Goal: Browse casually

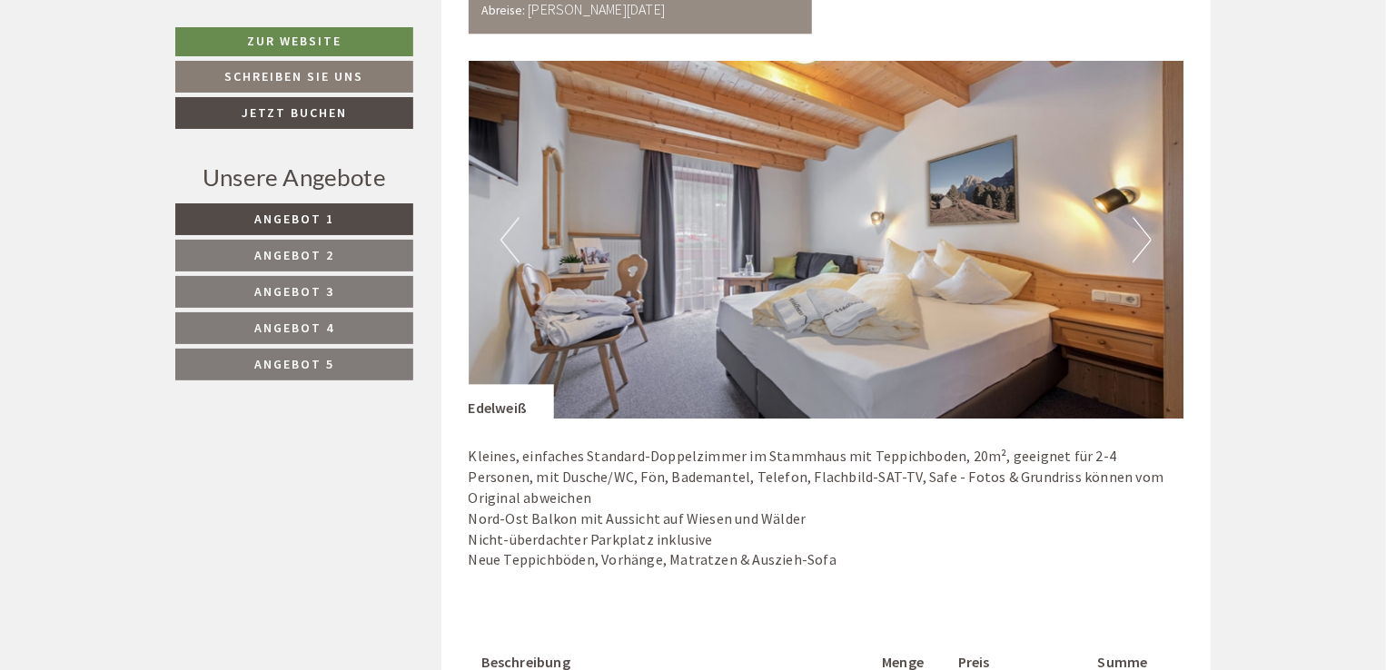
scroll to position [2316, 0]
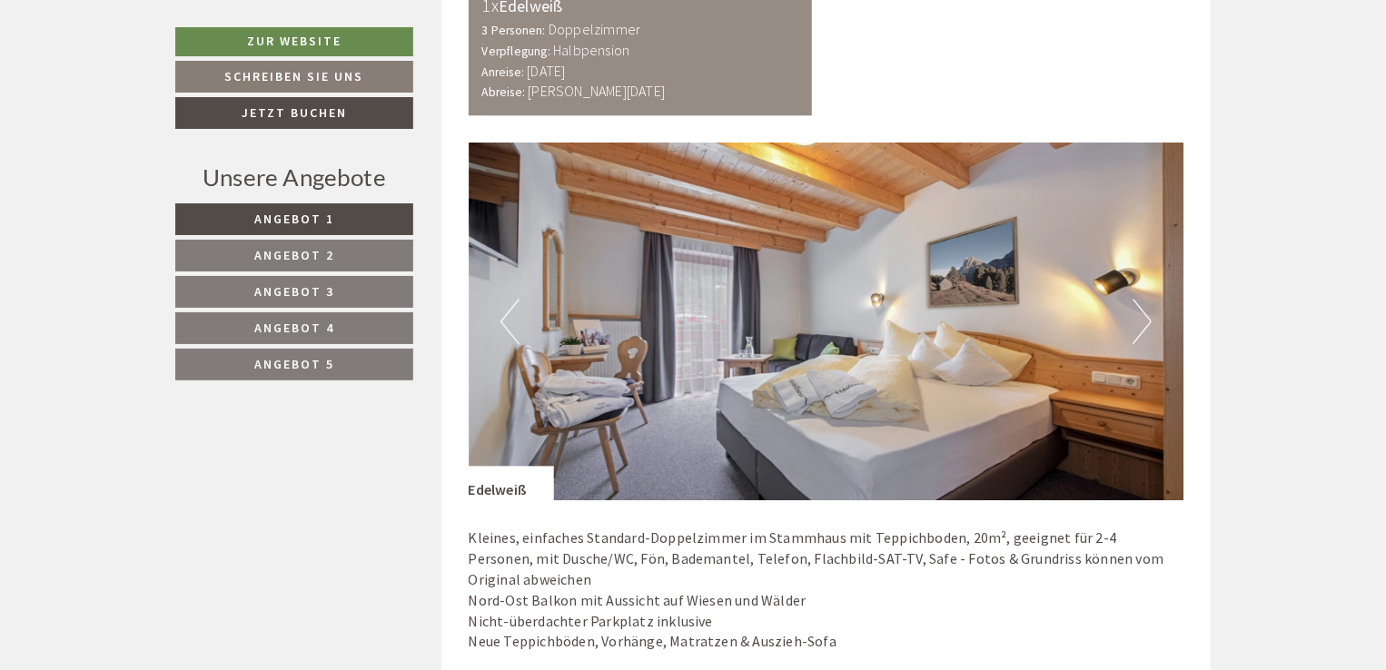
click at [1141, 324] on button "Next" at bounding box center [1142, 321] width 19 height 45
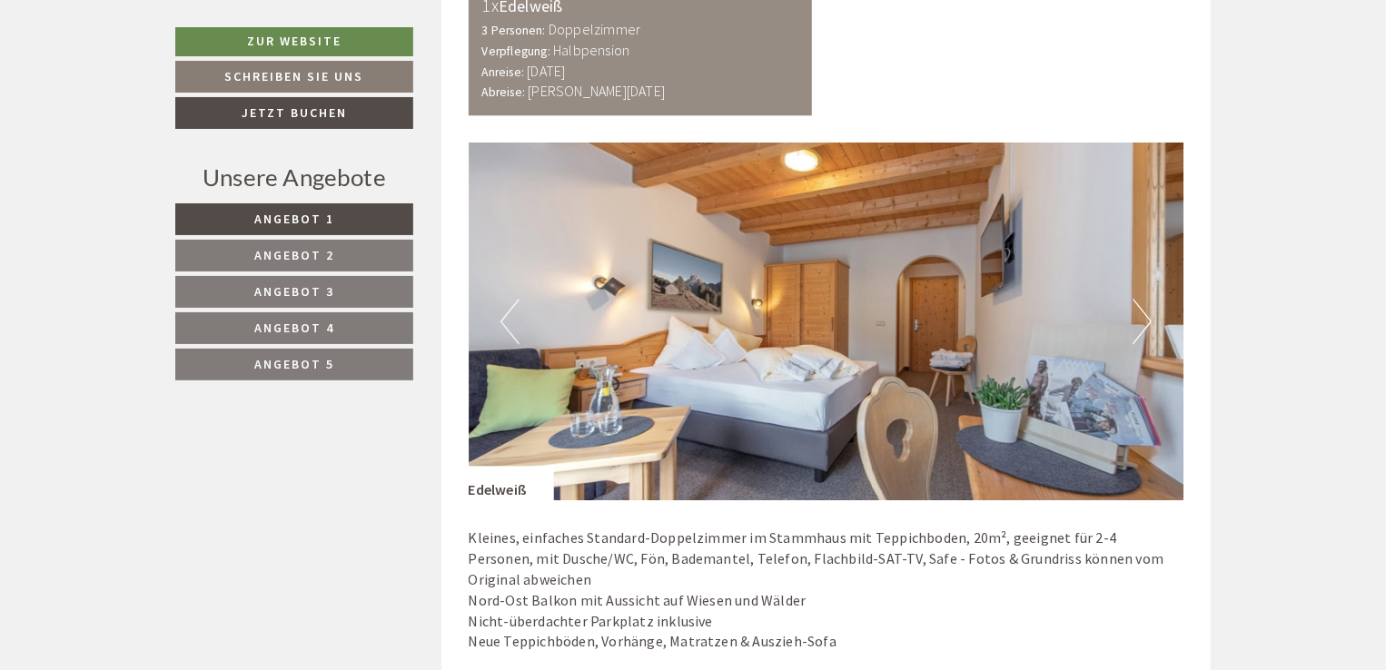
click at [1141, 324] on button "Next" at bounding box center [1142, 321] width 19 height 45
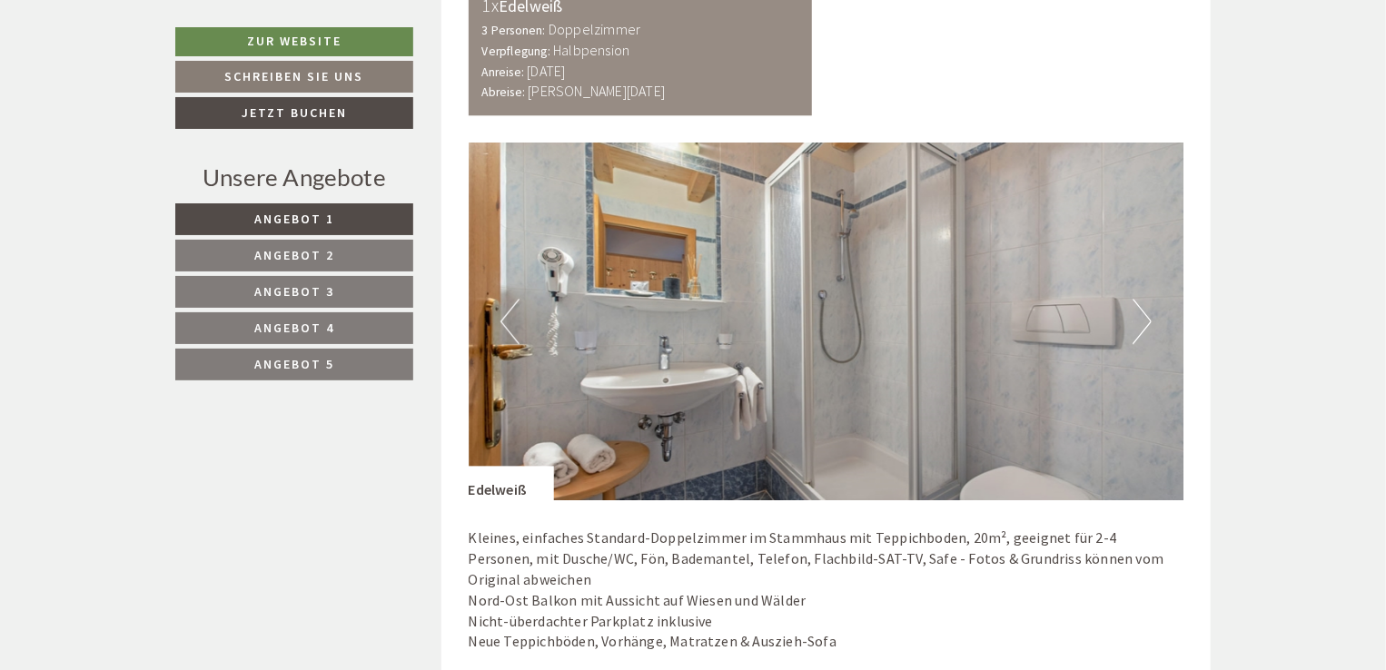
click at [1141, 324] on button "Next" at bounding box center [1142, 321] width 19 height 45
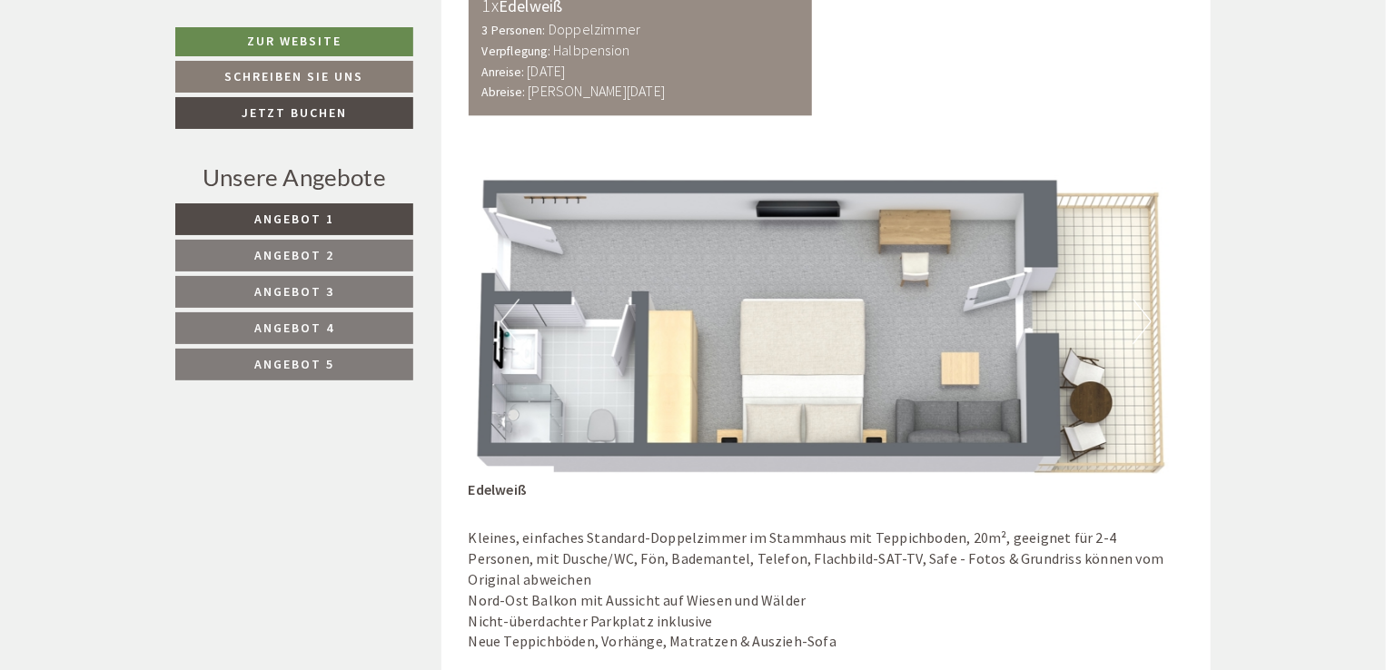
click at [1141, 324] on button "Next" at bounding box center [1142, 321] width 19 height 45
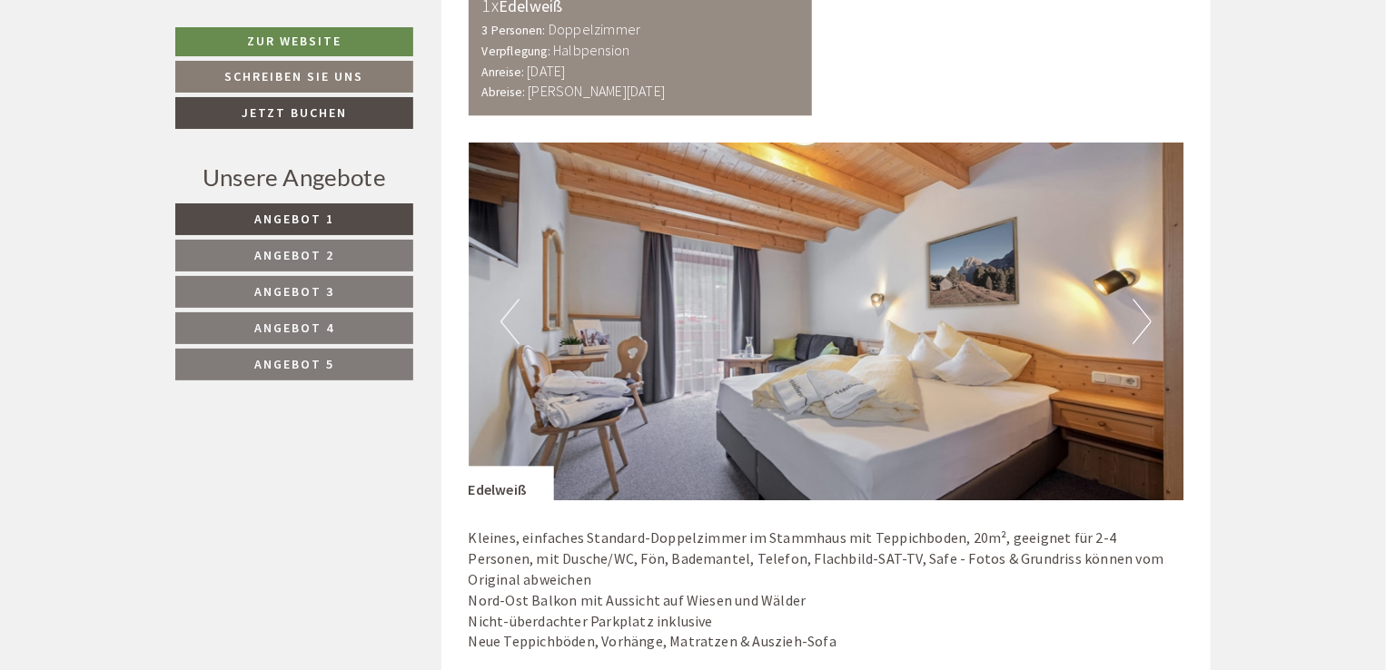
click at [1141, 324] on button "Next" at bounding box center [1142, 321] width 19 height 45
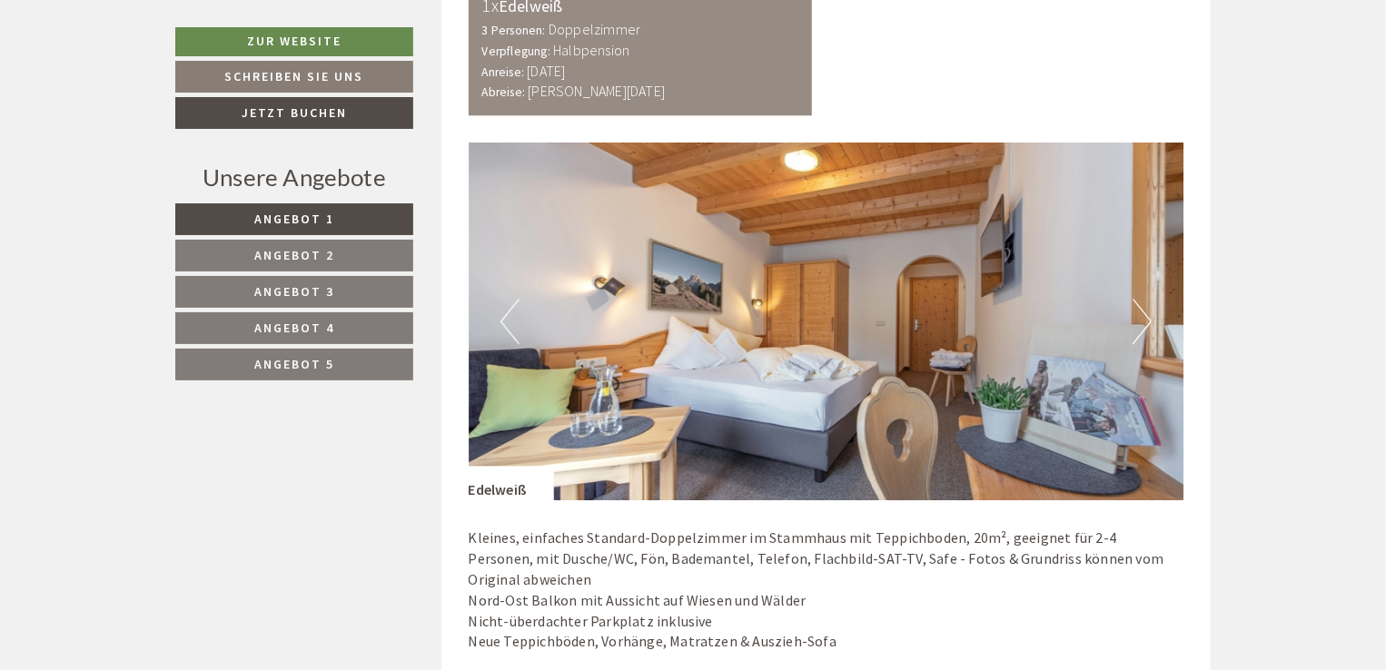
click at [1141, 324] on button "Next" at bounding box center [1142, 321] width 19 height 45
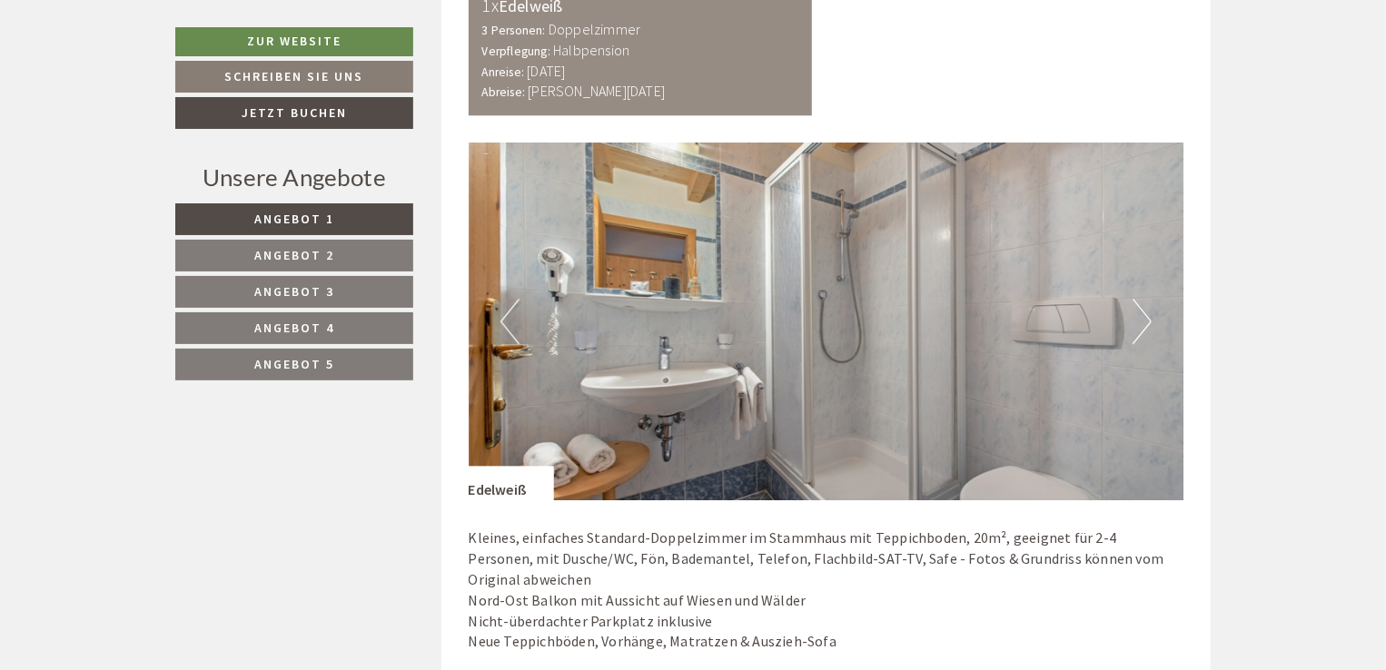
click at [1141, 324] on button "Next" at bounding box center [1142, 321] width 19 height 45
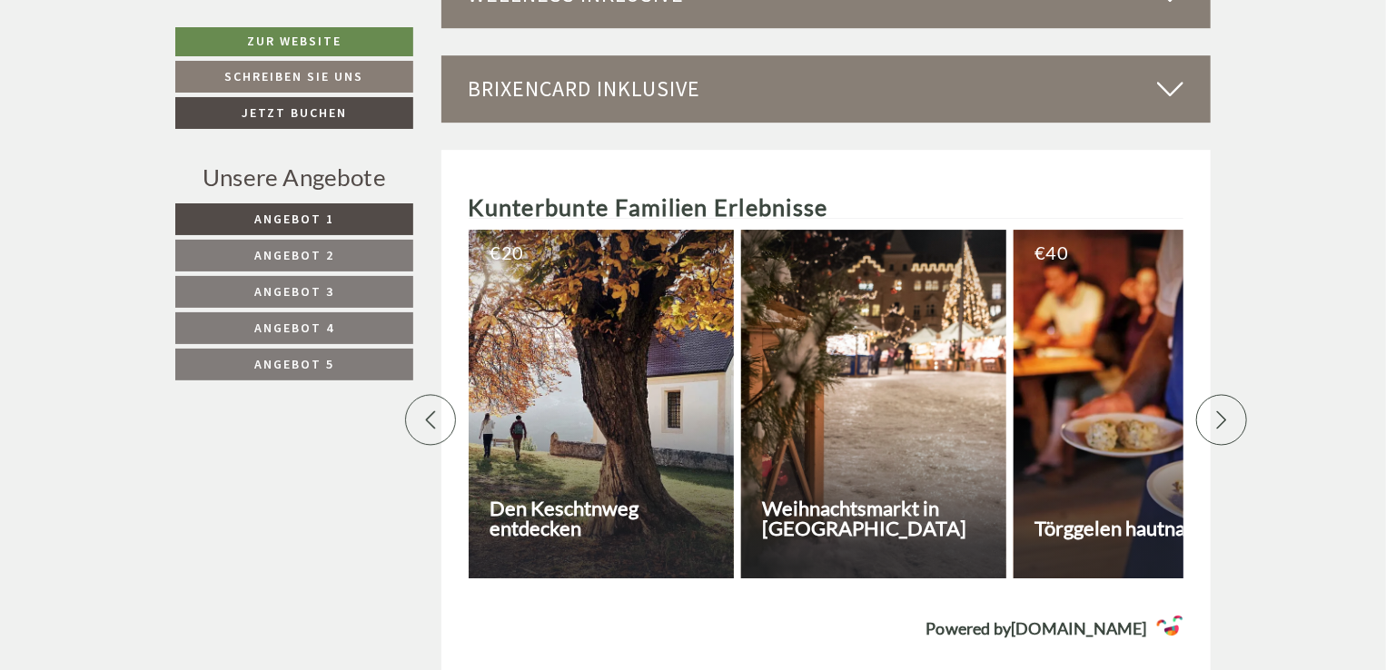
scroll to position [6359, 0]
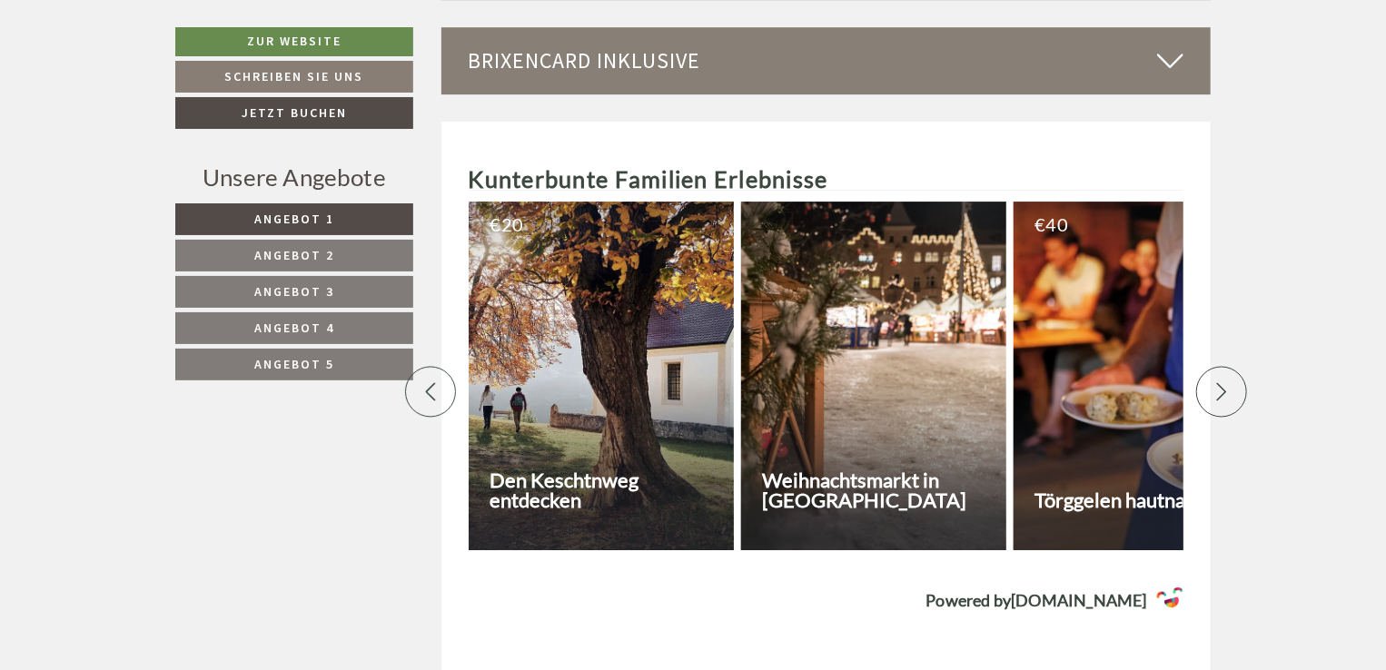
click at [1201, 401] on div at bounding box center [1221, 392] width 51 height 51
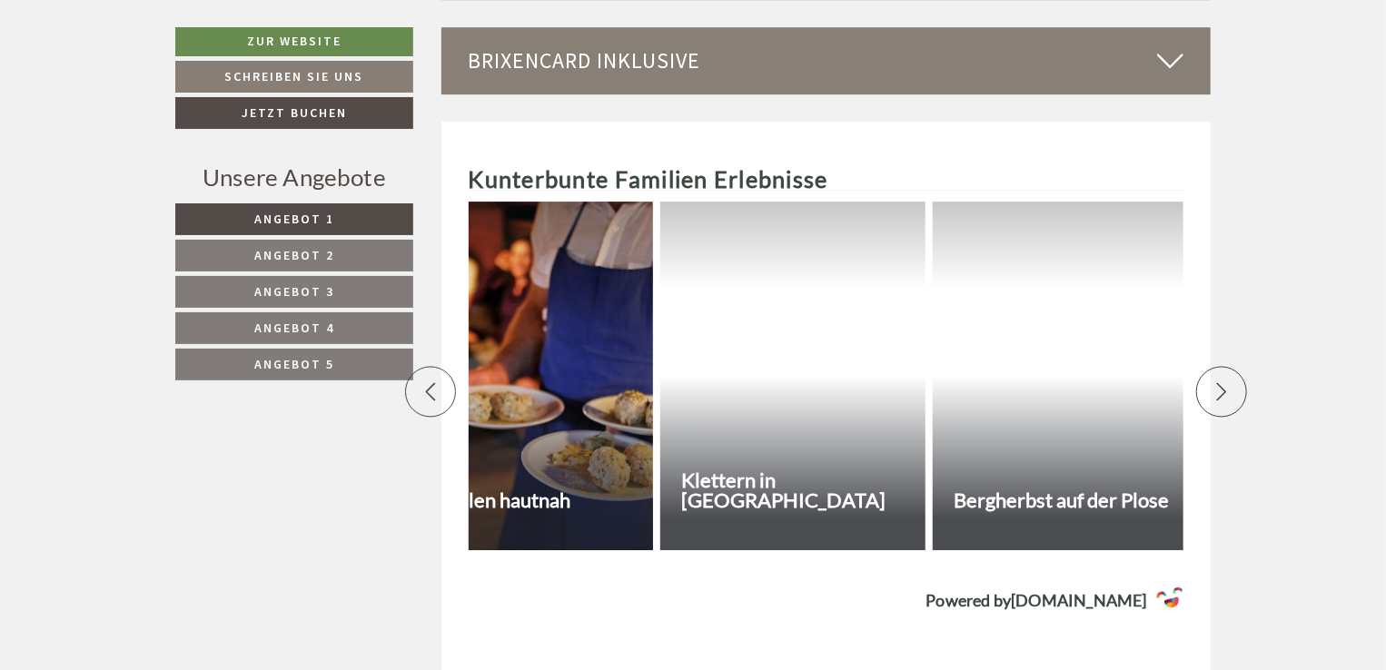
scroll to position [0, 636]
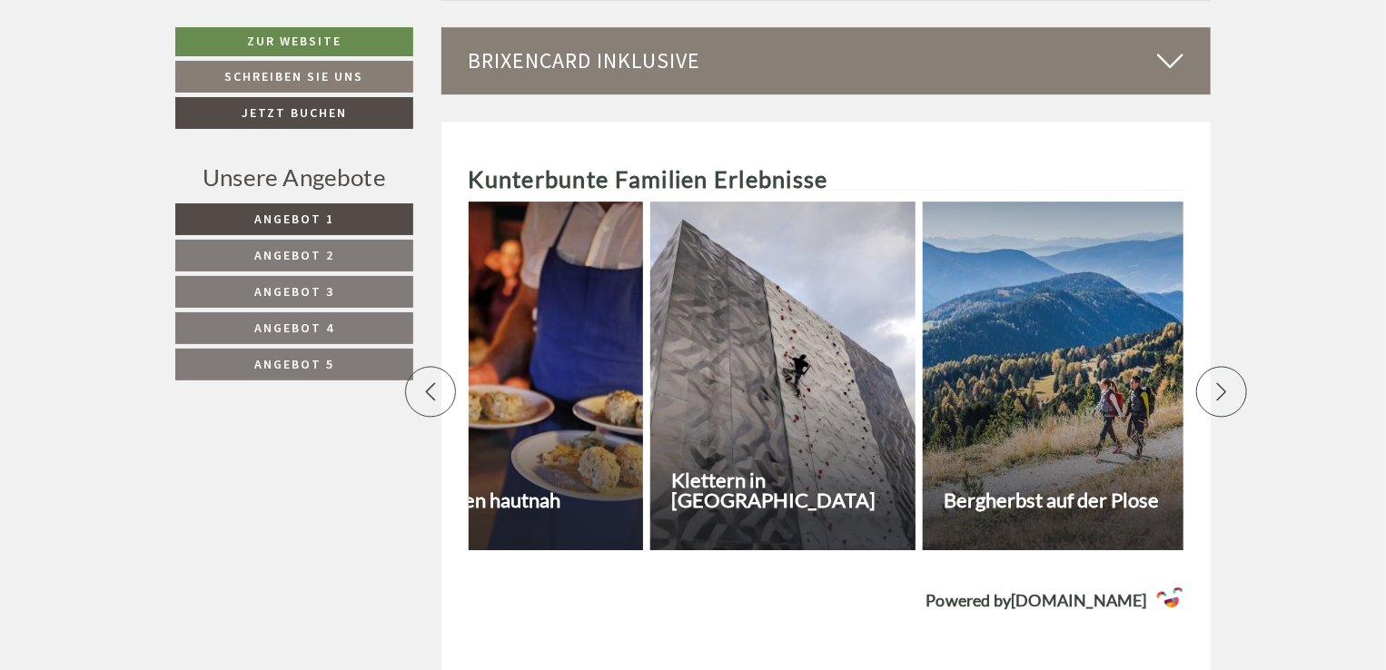
click at [1218, 392] on icon at bounding box center [1222, 392] width 18 height 18
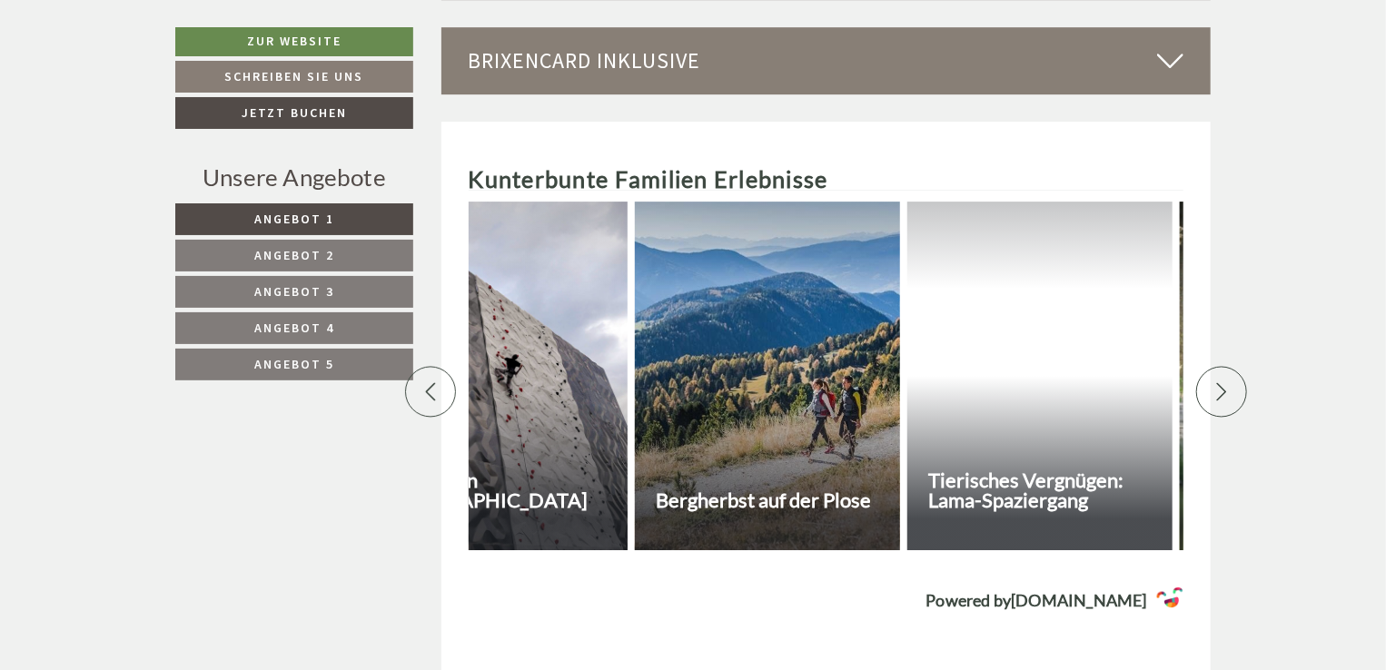
scroll to position [0, 1272]
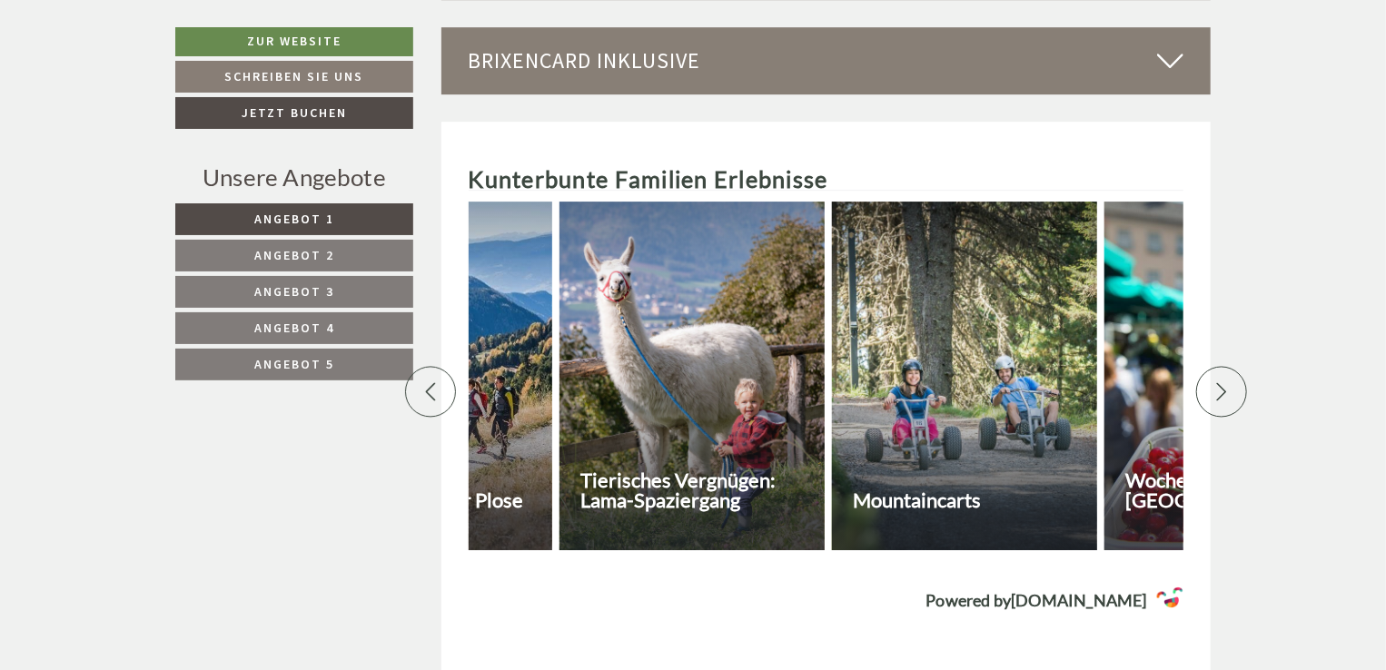
click at [1218, 392] on icon at bounding box center [1222, 392] width 18 height 18
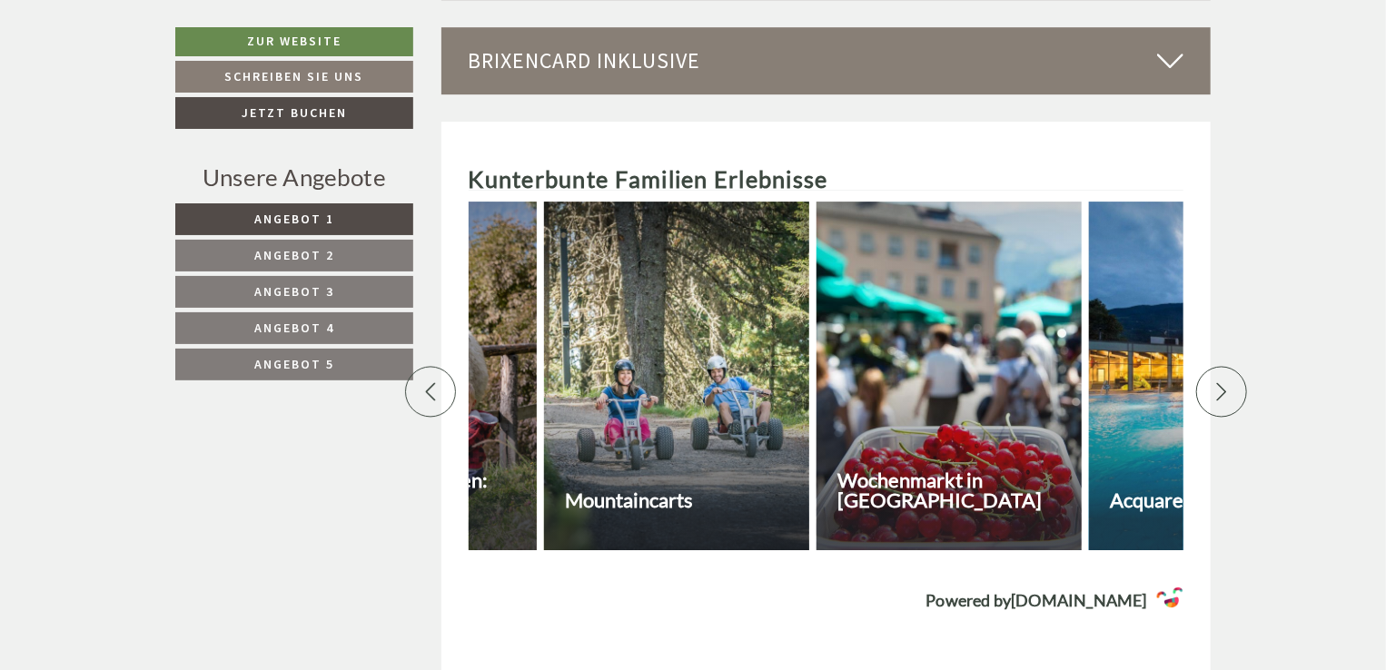
scroll to position [0, 1908]
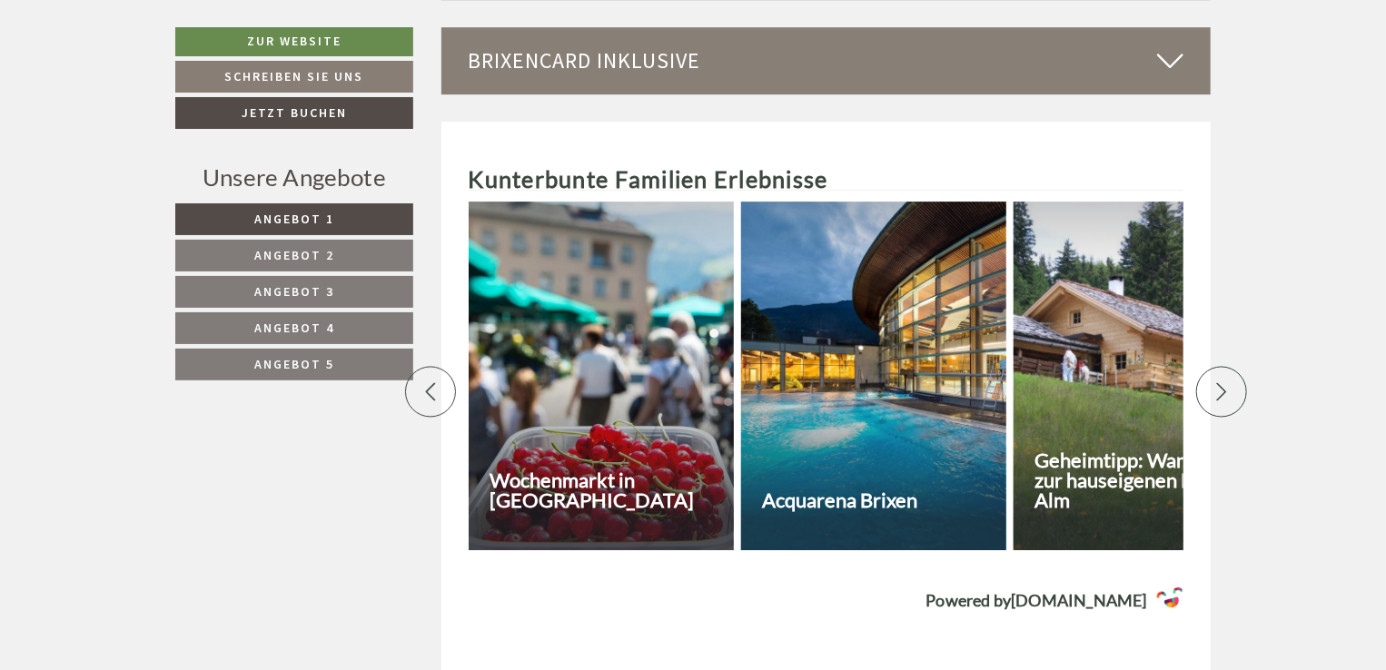
click at [1218, 392] on icon at bounding box center [1222, 392] width 18 height 18
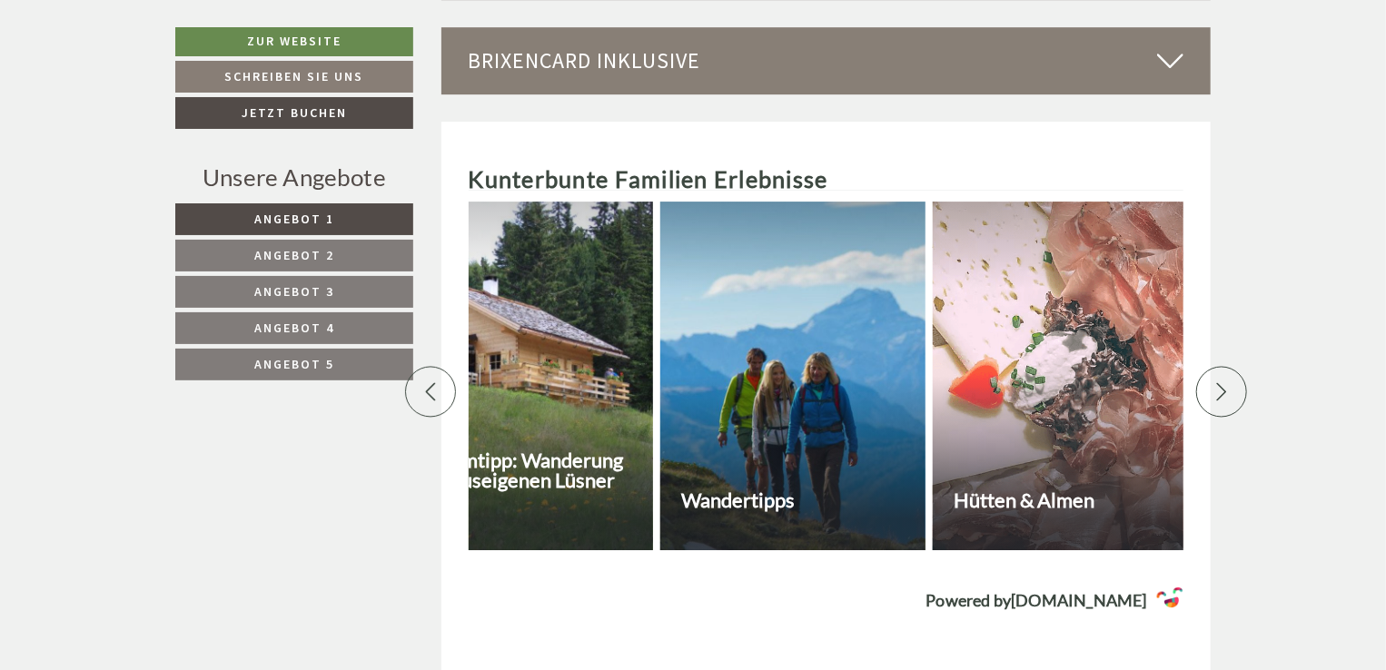
scroll to position [0, 2544]
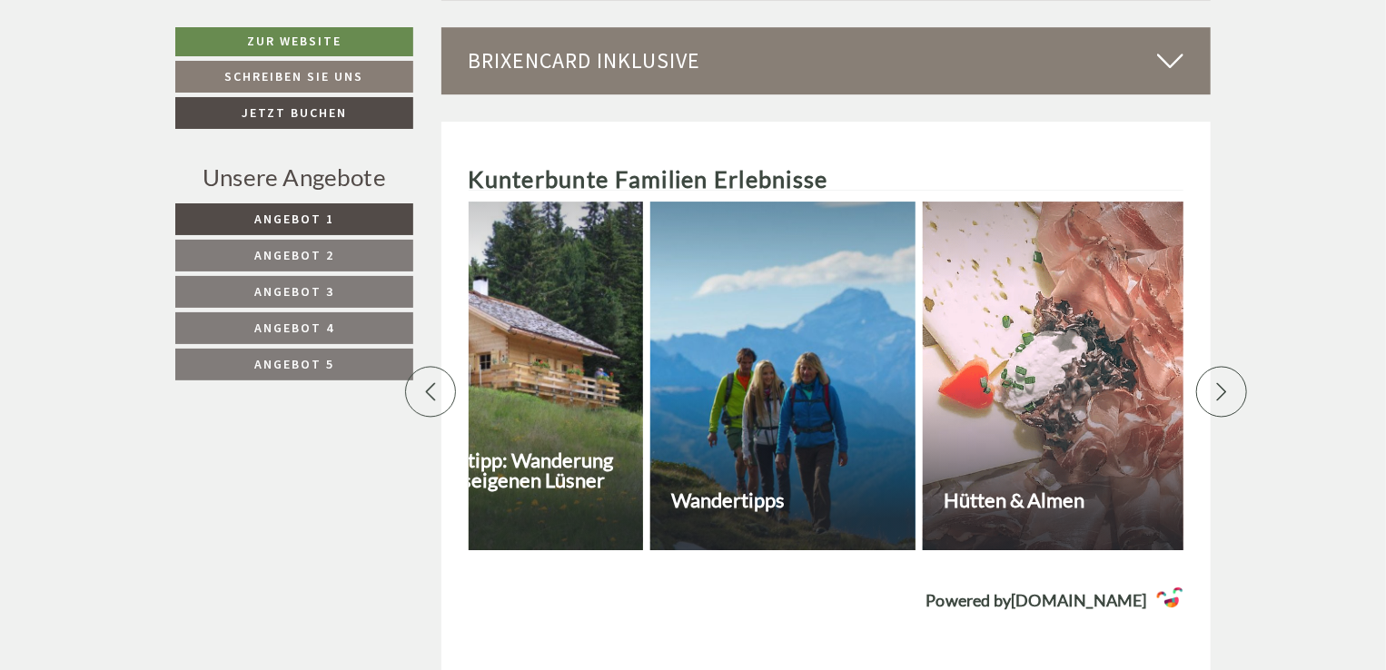
click at [1218, 392] on icon at bounding box center [1222, 392] width 18 height 18
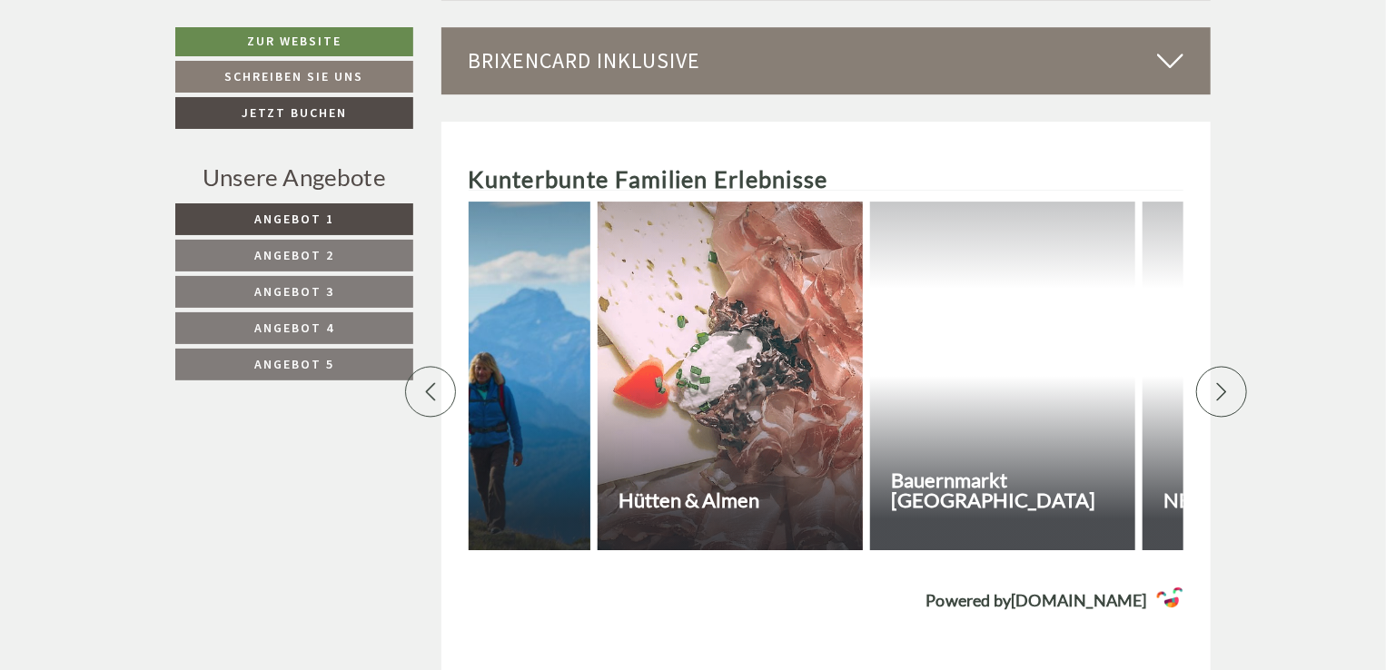
scroll to position [0, 3179]
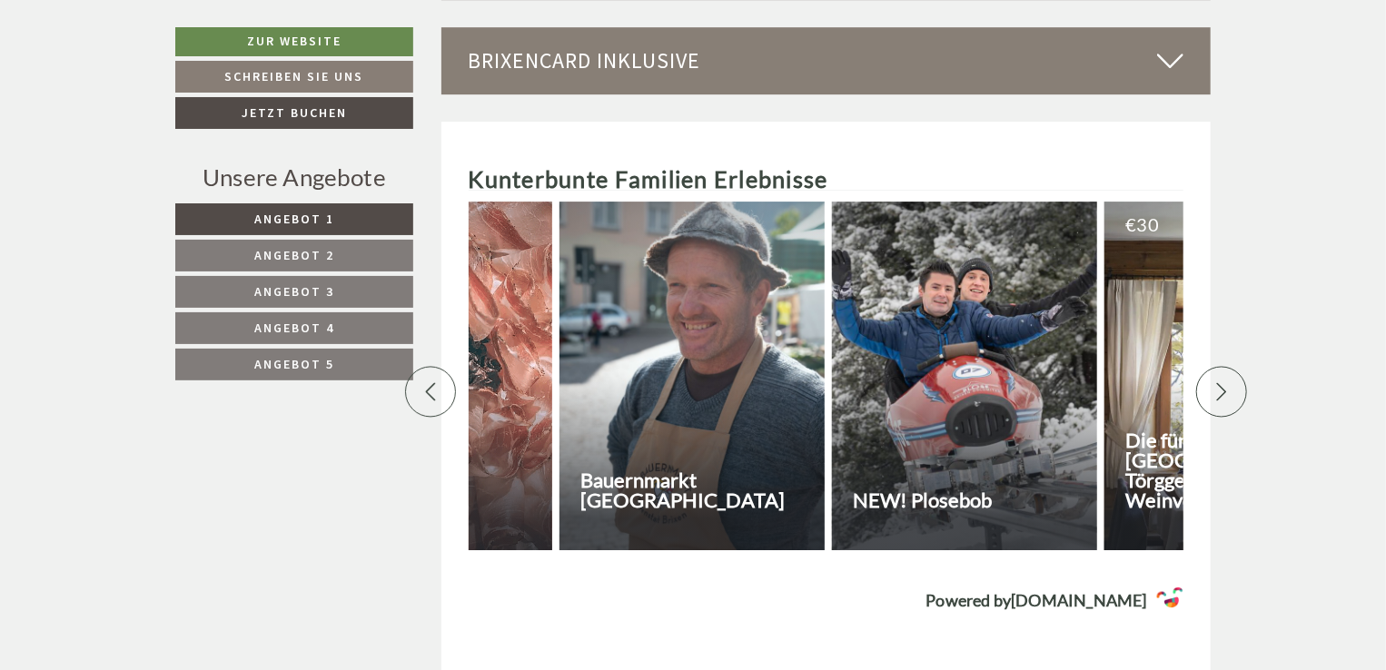
click at [1218, 392] on icon at bounding box center [1222, 392] width 18 height 18
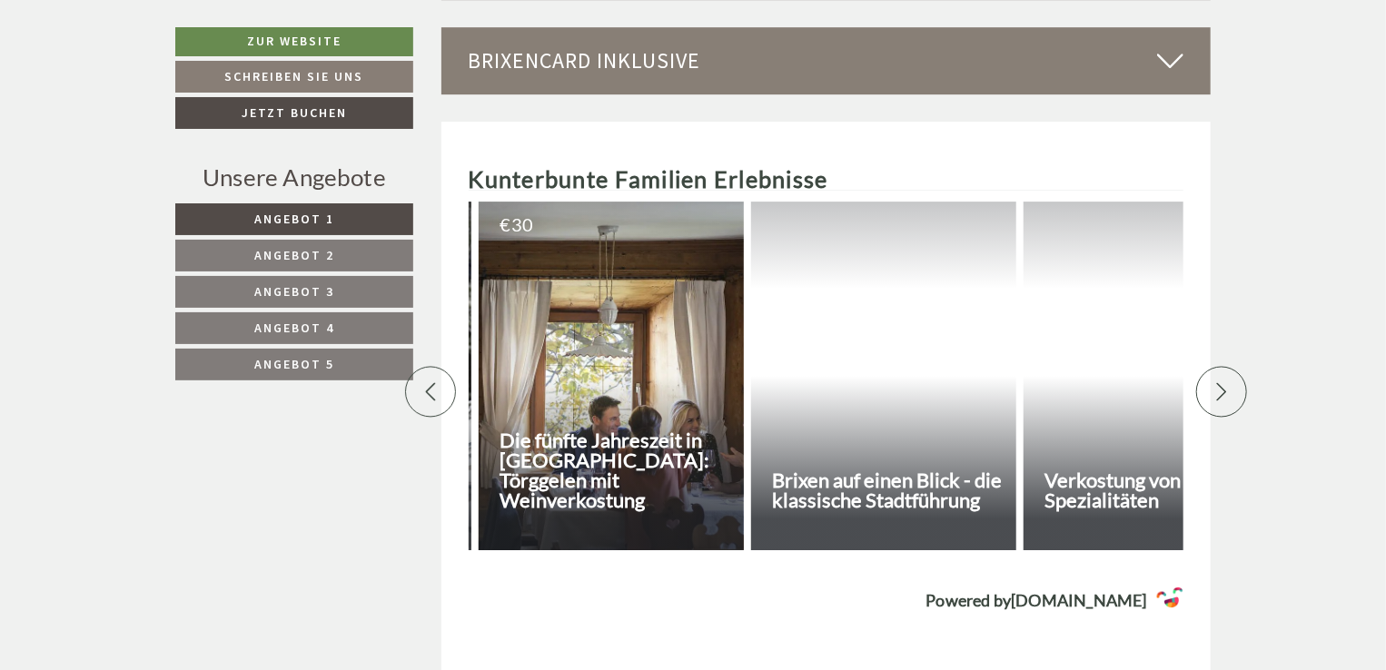
scroll to position [0, 3815]
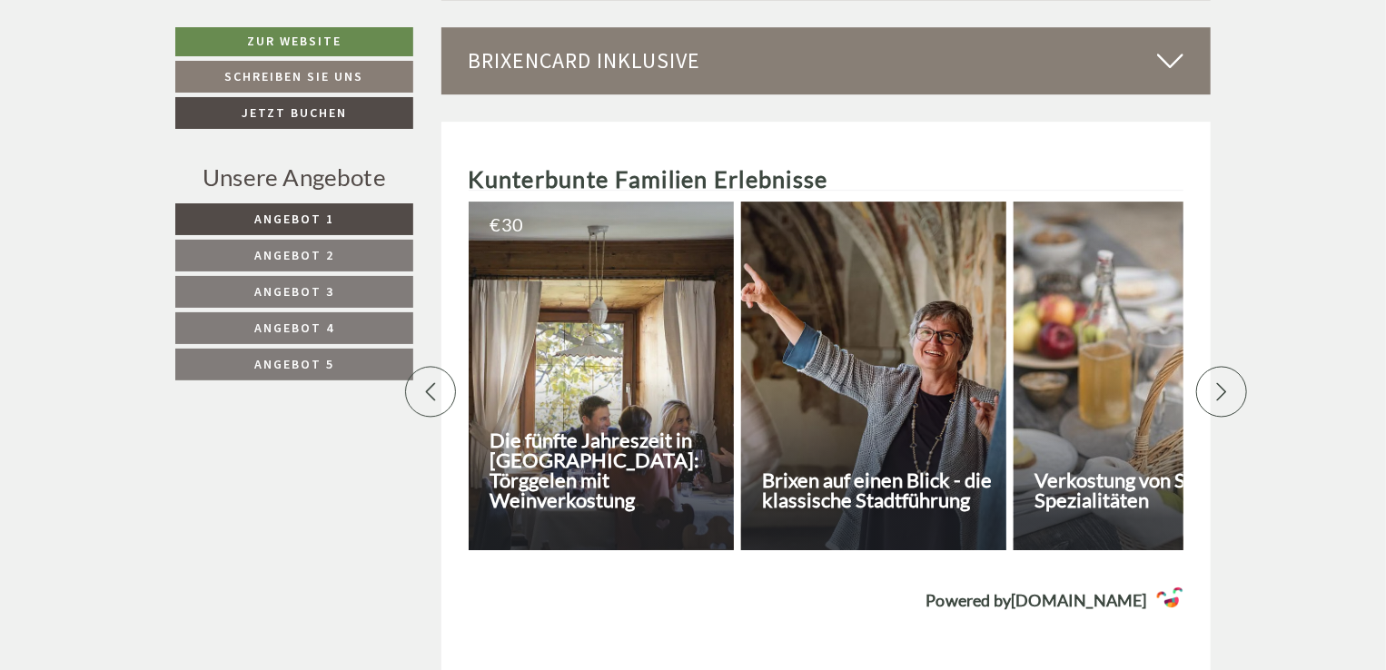
click at [1218, 392] on icon at bounding box center [1222, 392] width 18 height 18
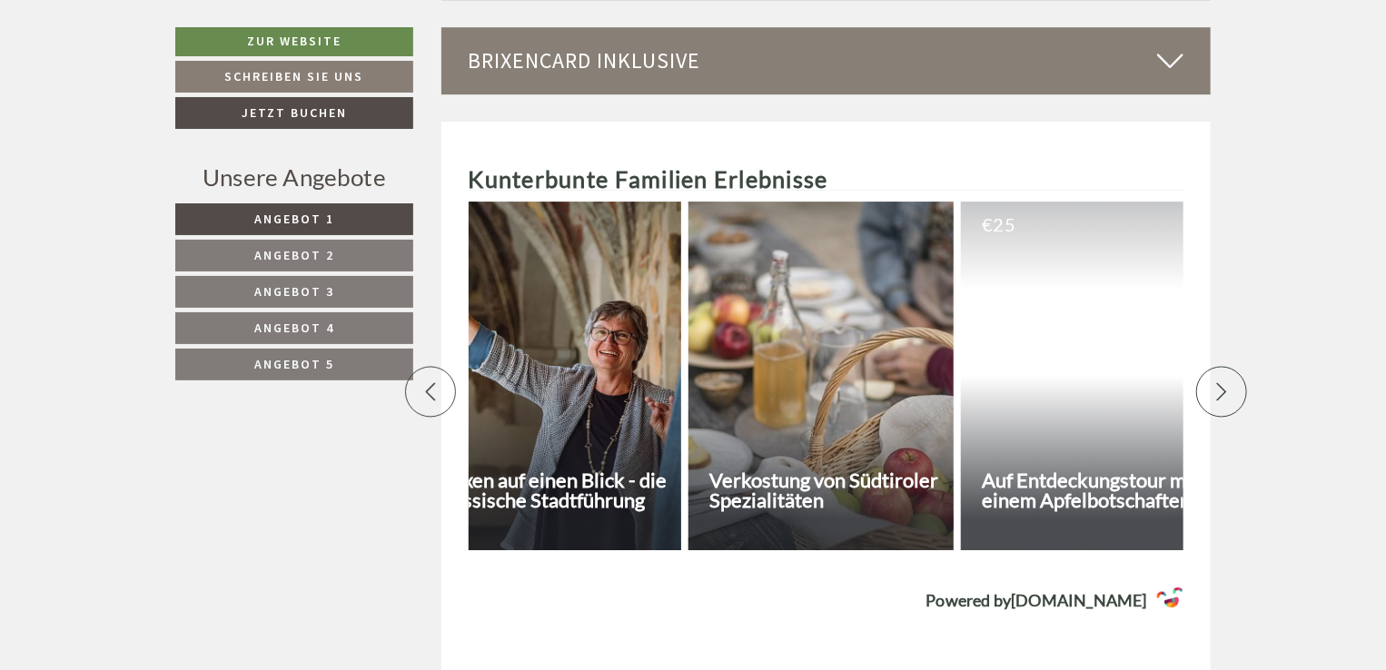
scroll to position [0, 4451]
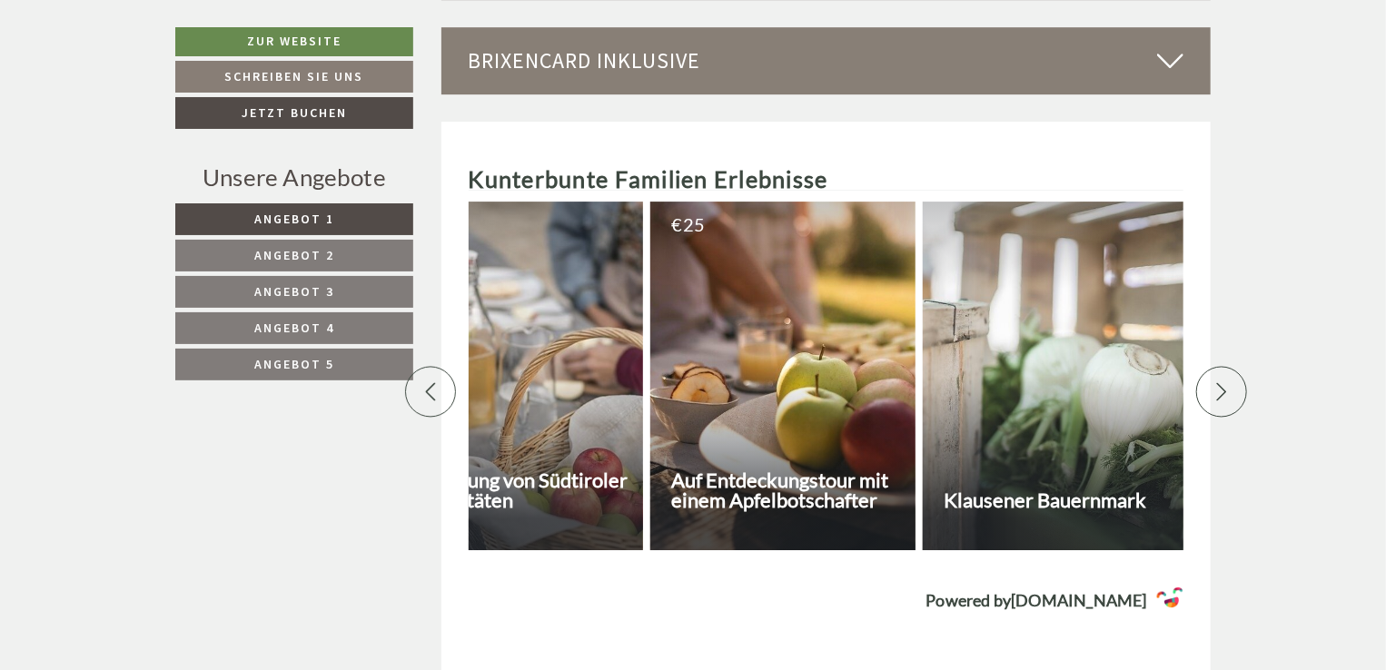
click at [1218, 392] on icon at bounding box center [1222, 392] width 18 height 18
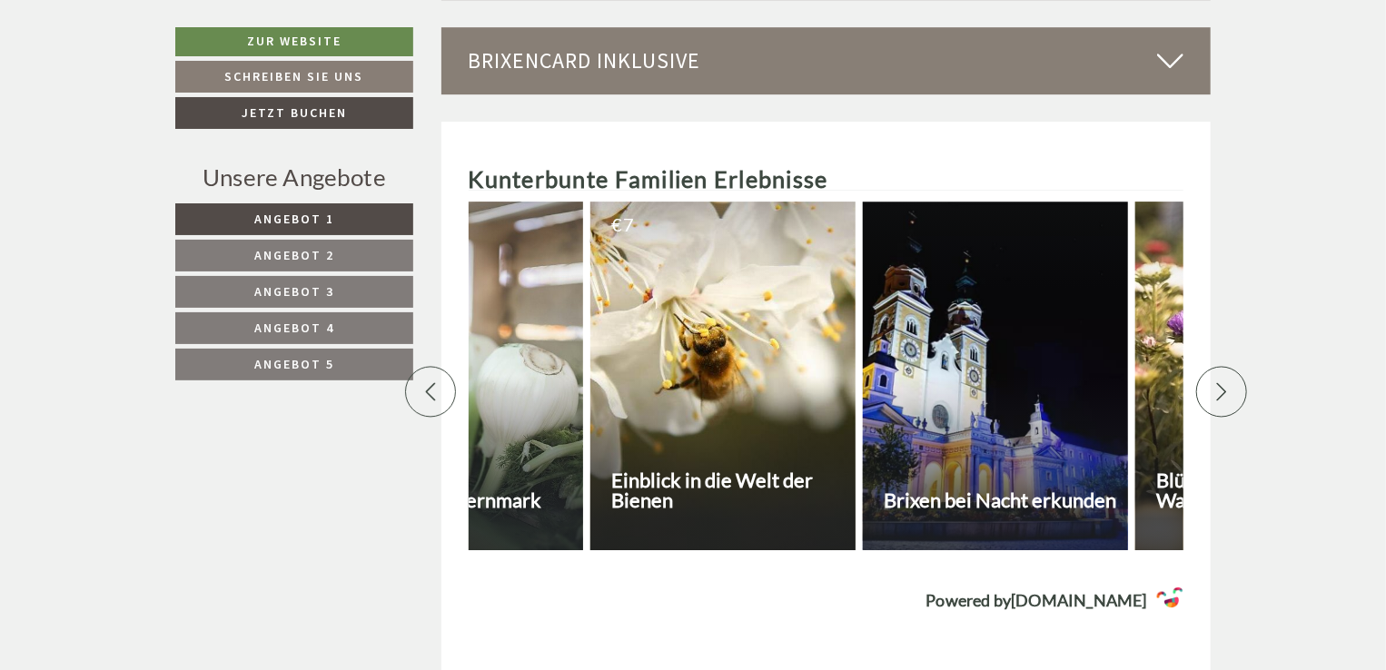
scroll to position [0, 5087]
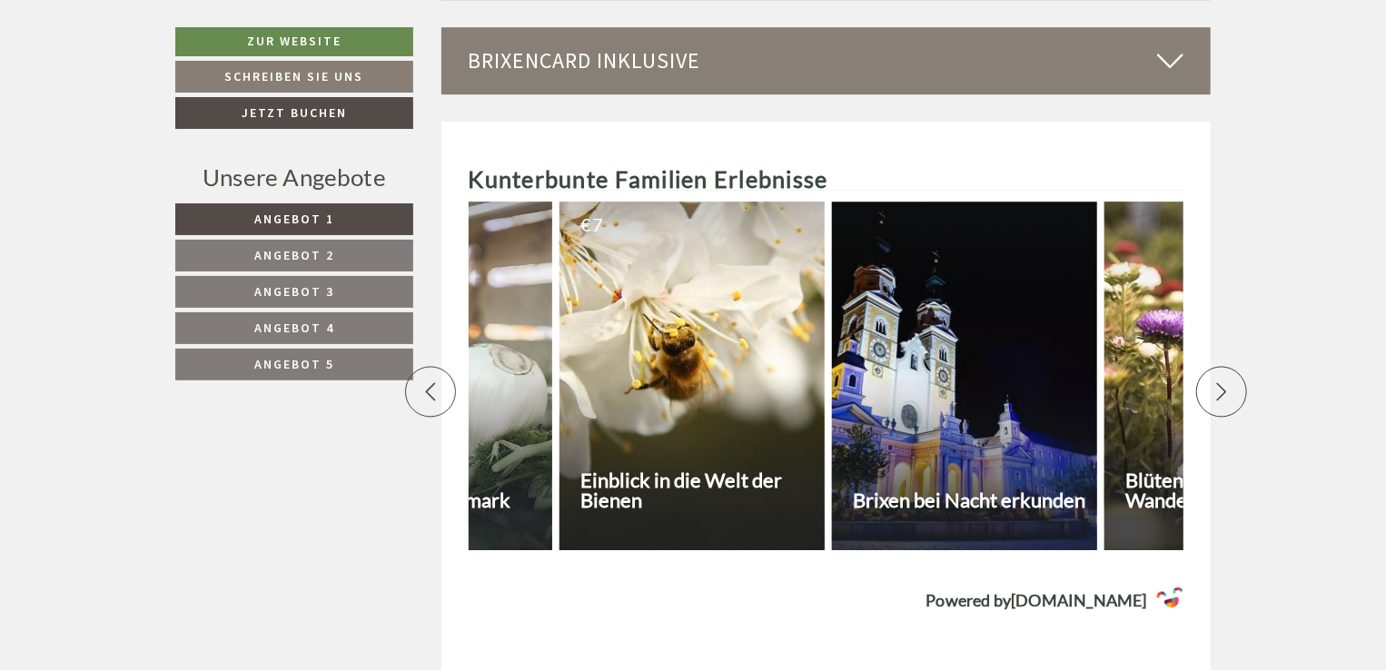
click at [1222, 402] on div at bounding box center [1221, 392] width 51 height 51
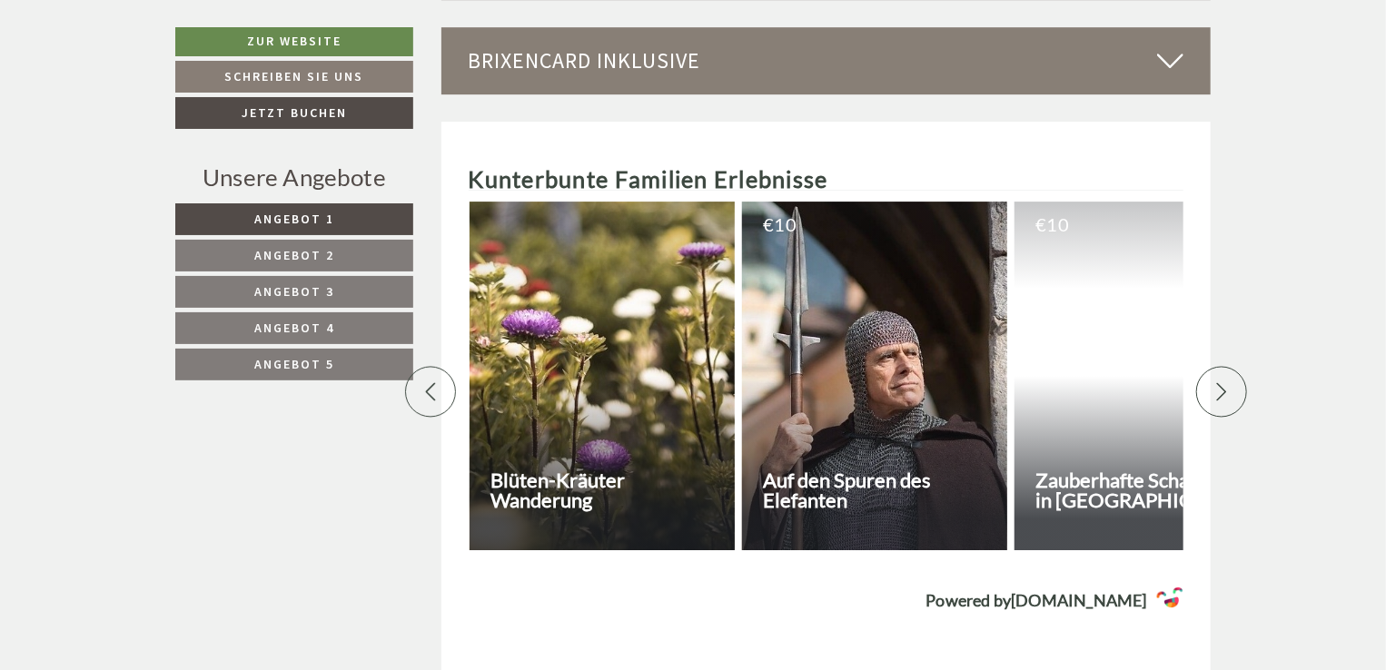
scroll to position [0, 5723]
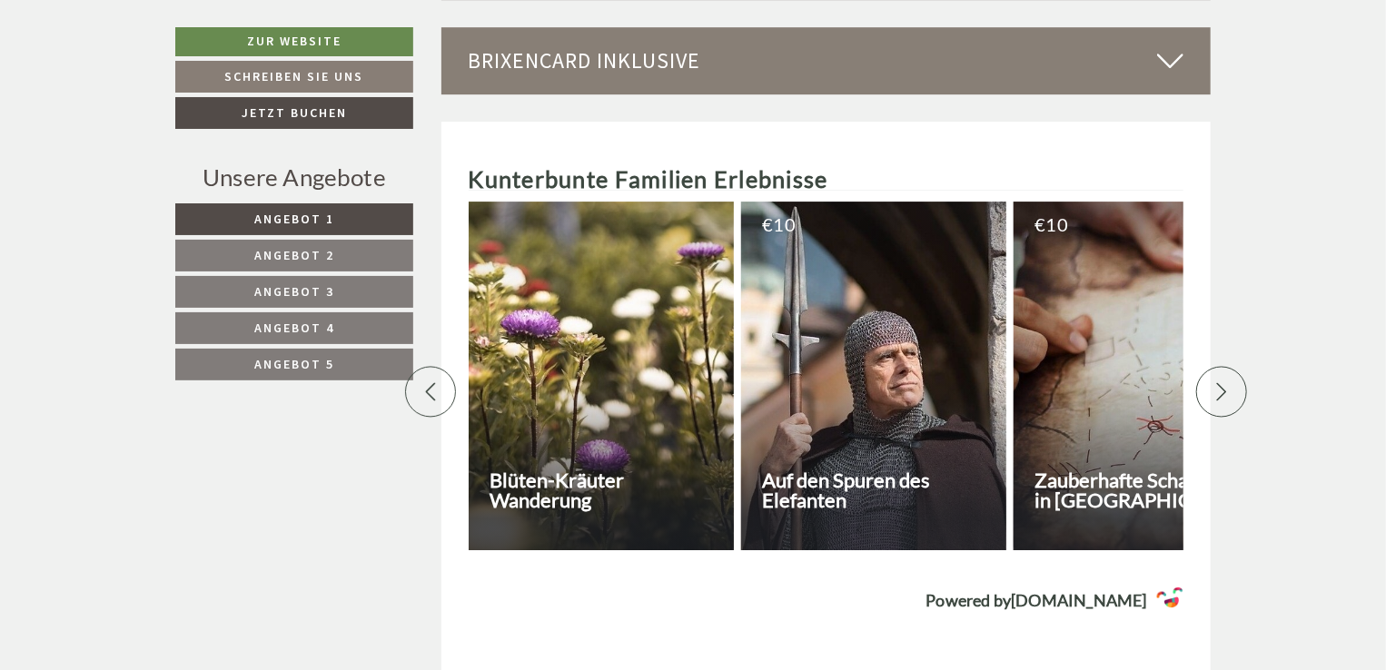
click at [1217, 392] on icon at bounding box center [1222, 392] width 18 height 18
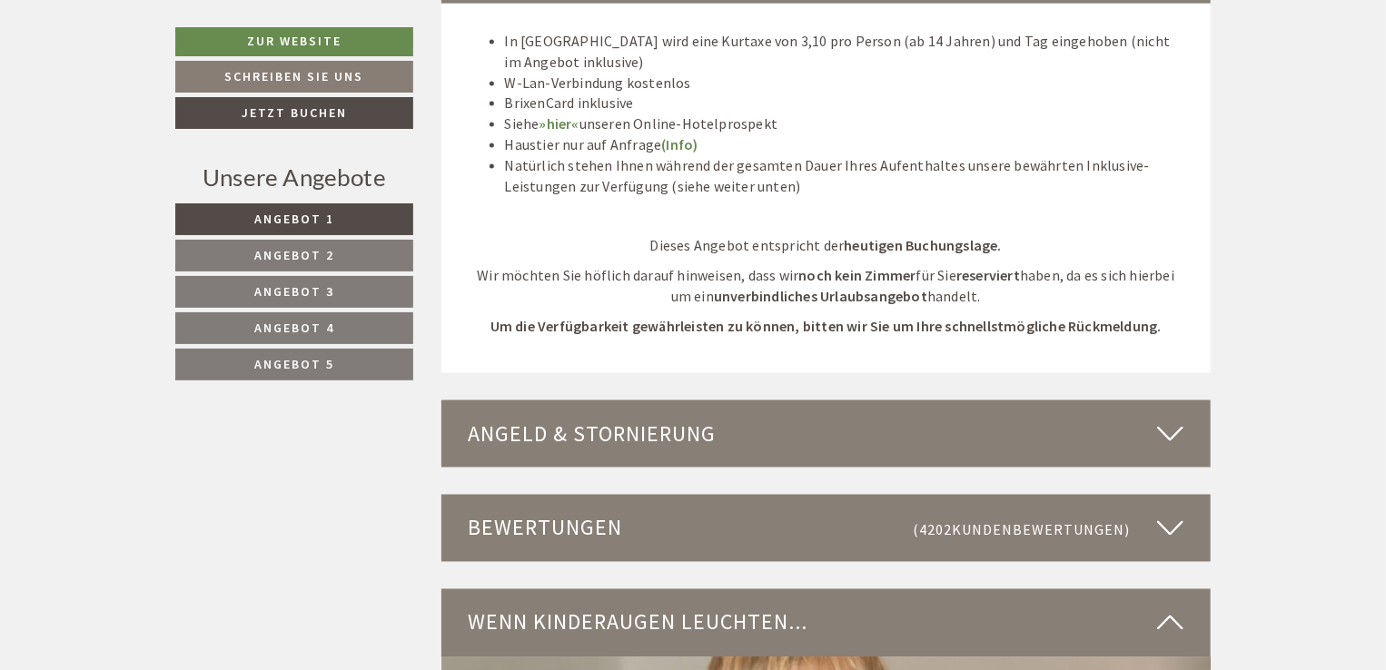
scroll to position [4291, 0]
